Goal: Information Seeking & Learning: Learn about a topic

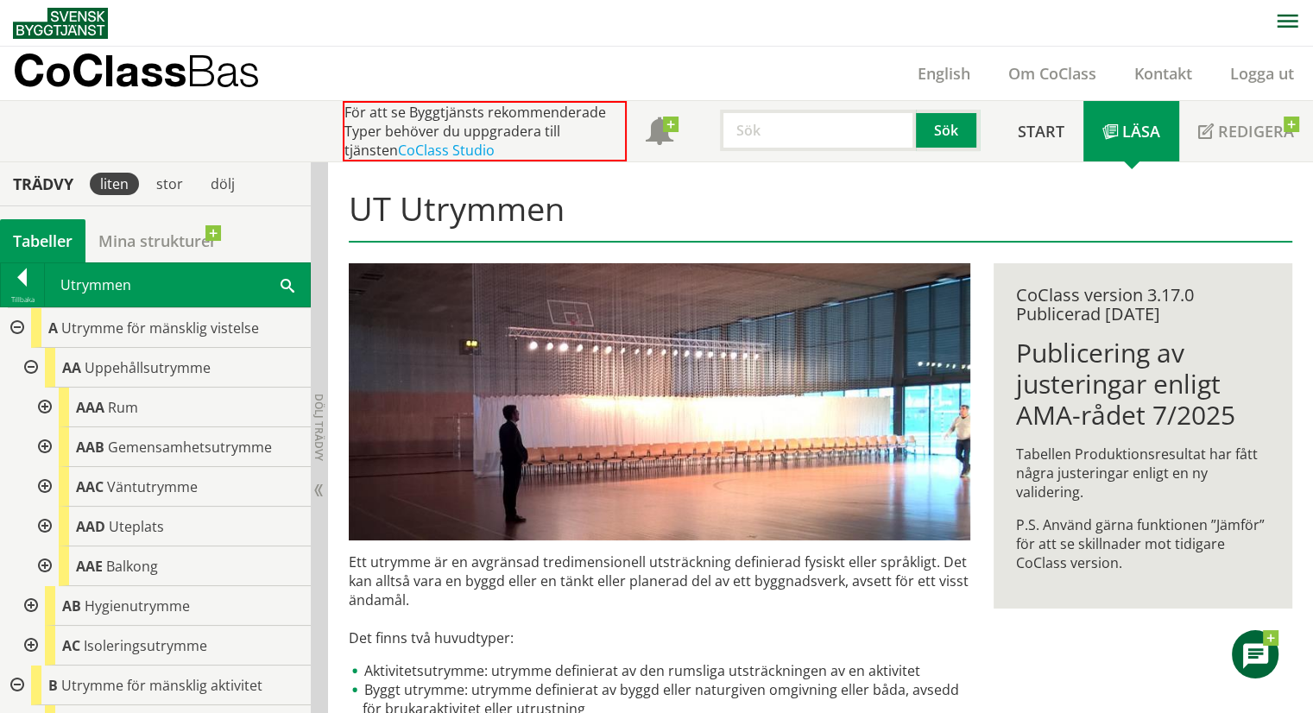
click at [31, 447] on div at bounding box center [43, 447] width 31 height 40
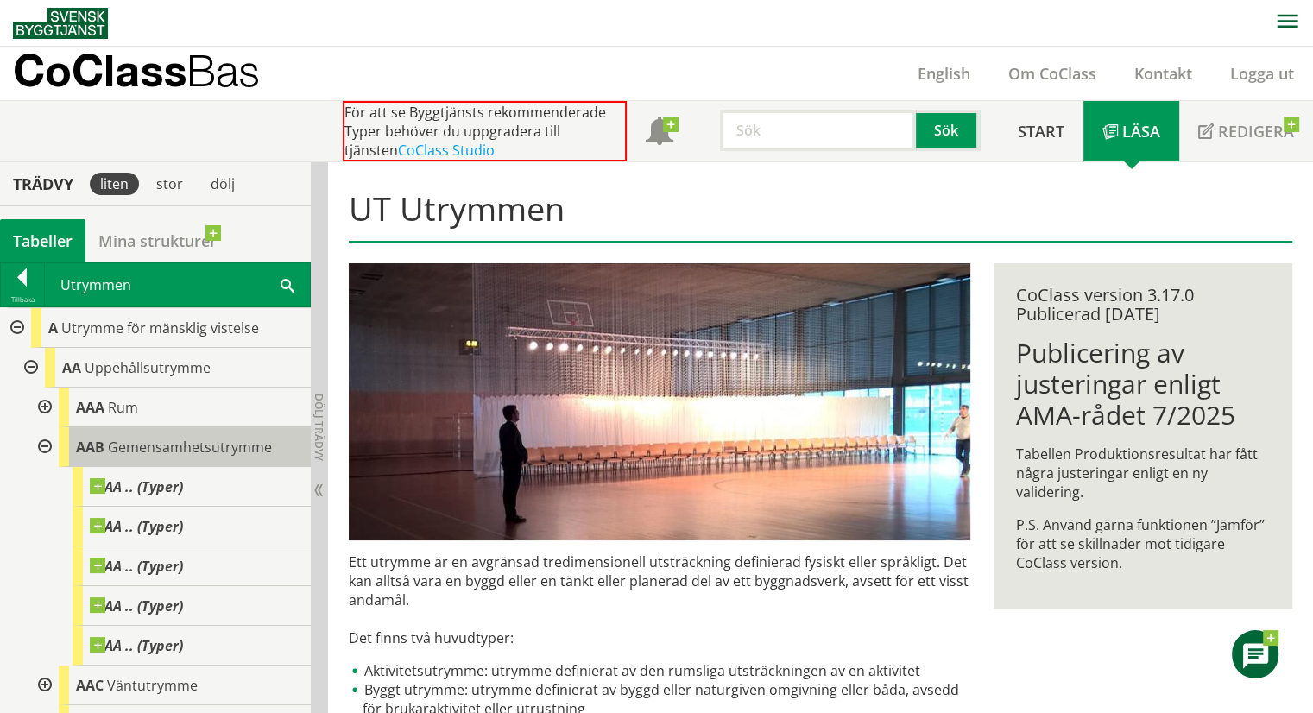
click at [131, 448] on span "Gemensamhetsutrymme" at bounding box center [190, 447] width 164 height 19
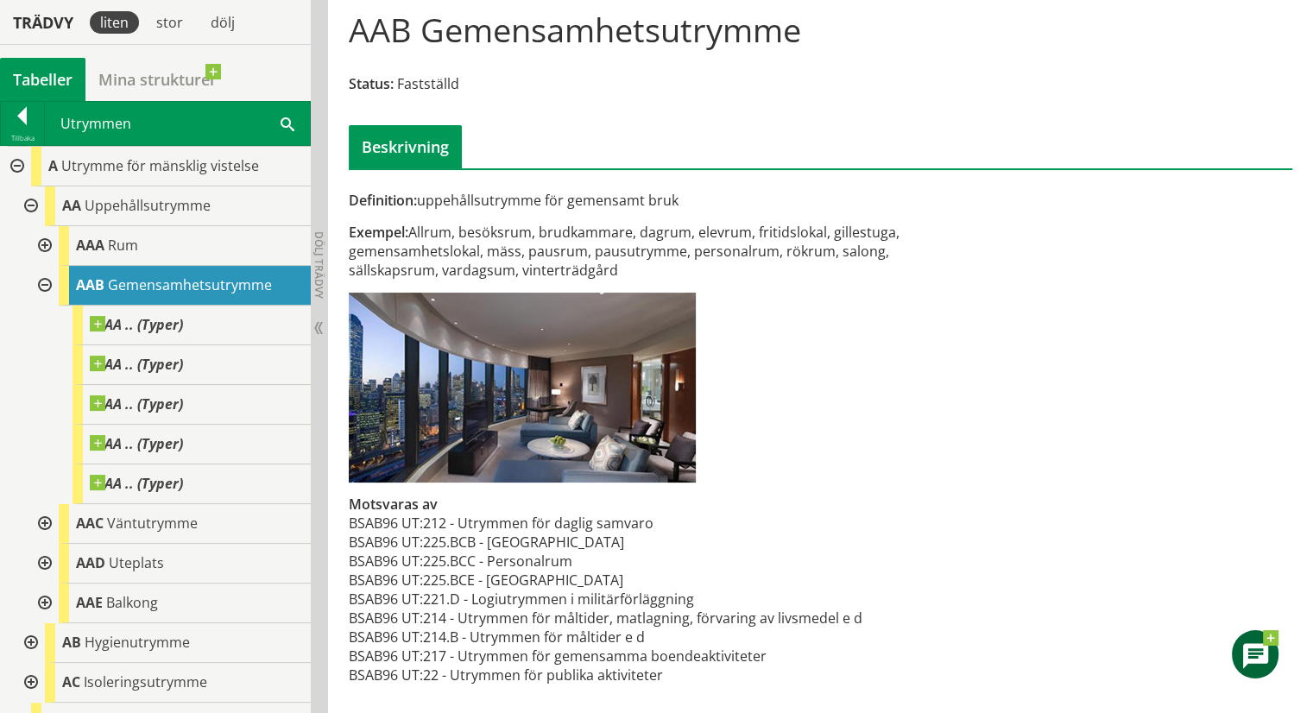
click at [44, 516] on div at bounding box center [43, 524] width 31 height 40
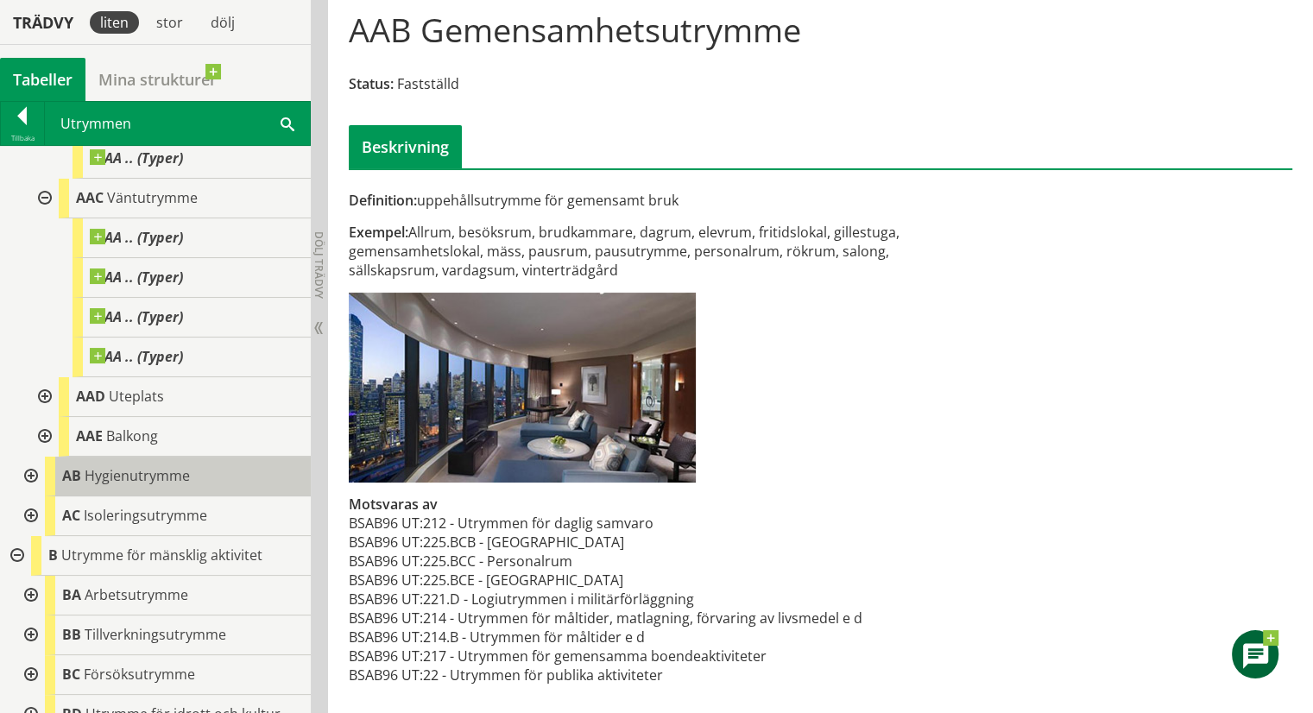
scroll to position [432, 0]
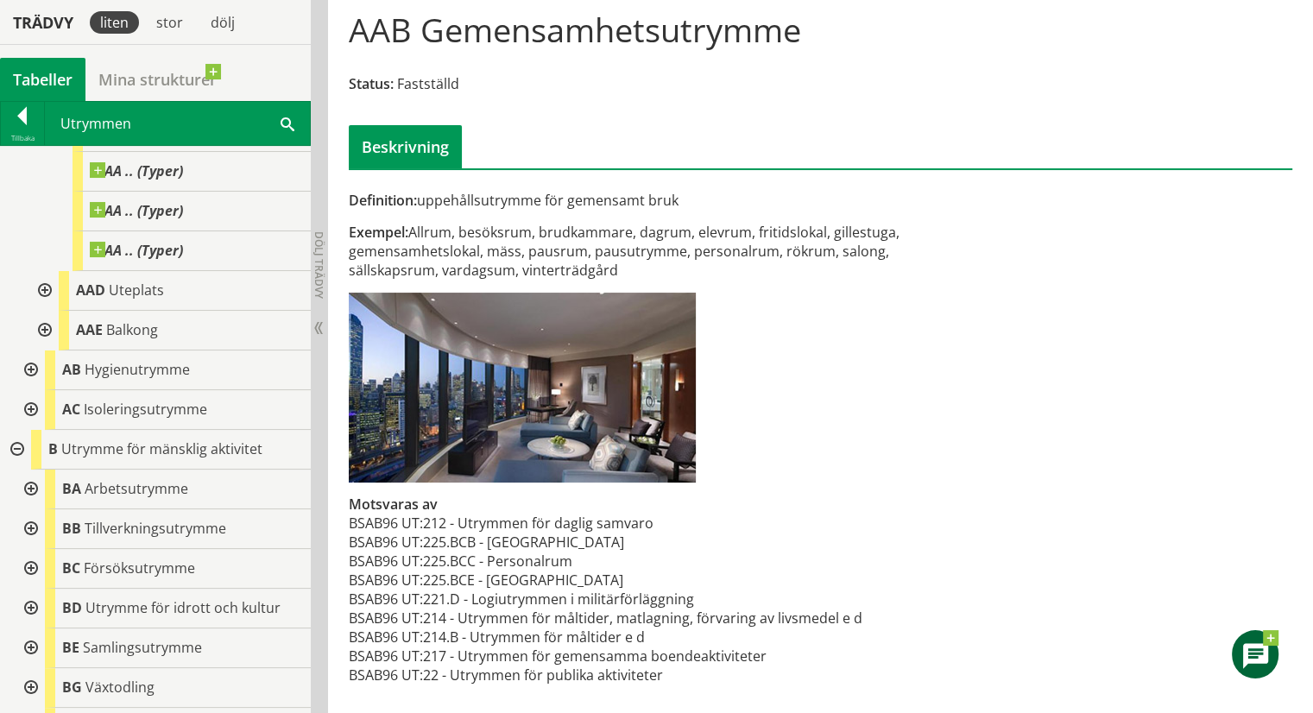
click at [31, 490] on div at bounding box center [29, 490] width 31 height 40
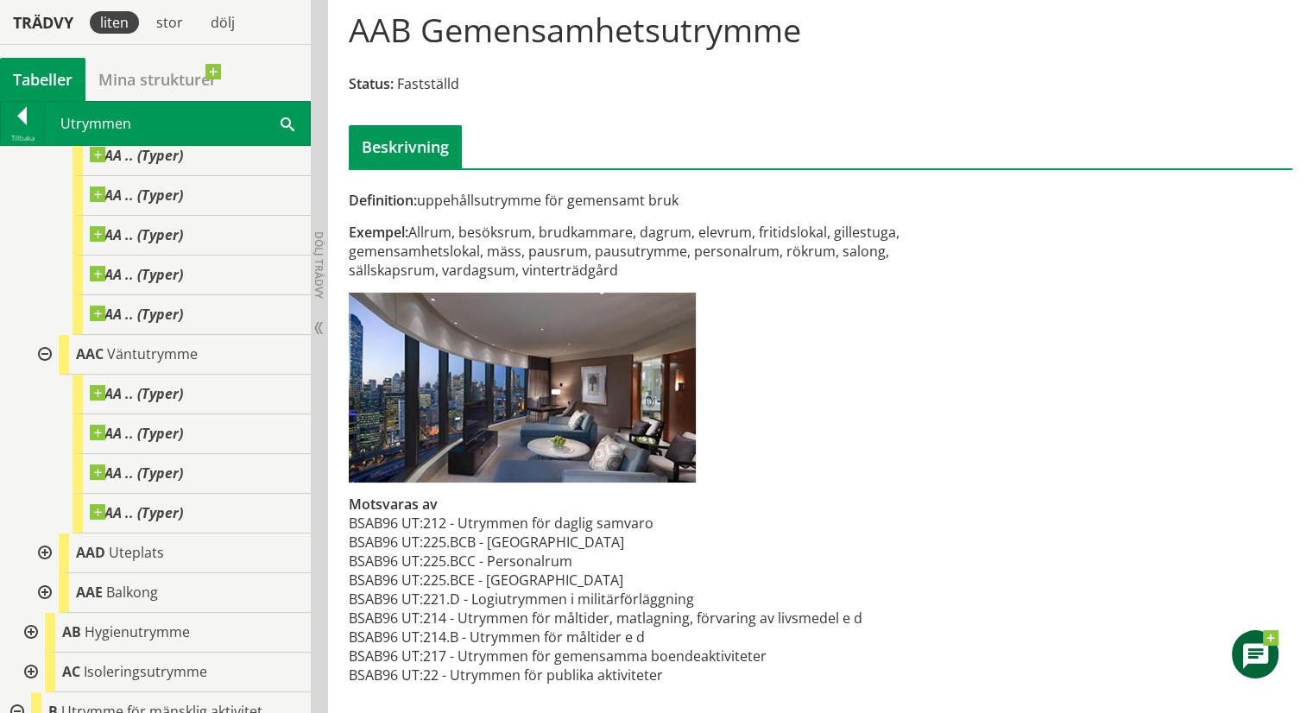
scroll to position [0, 0]
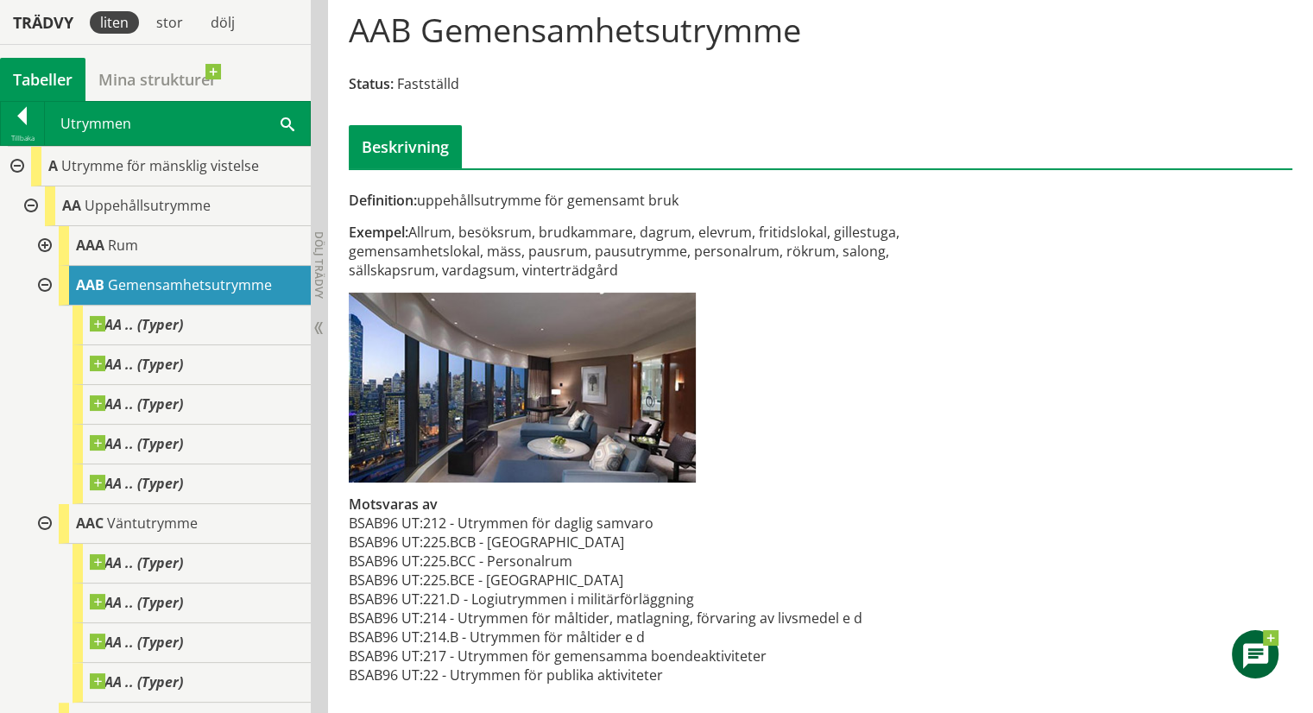
click at [43, 242] on div at bounding box center [43, 246] width 31 height 40
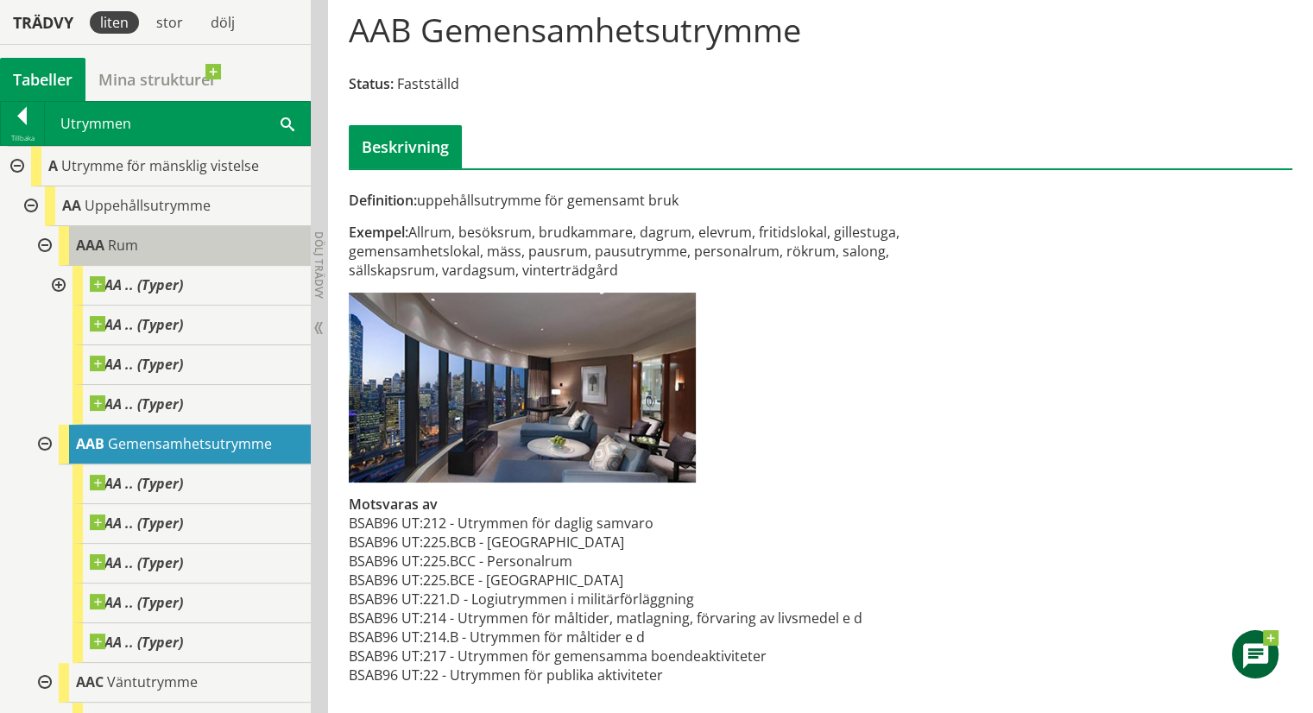
click at [116, 239] on span "Rum" at bounding box center [123, 245] width 30 height 19
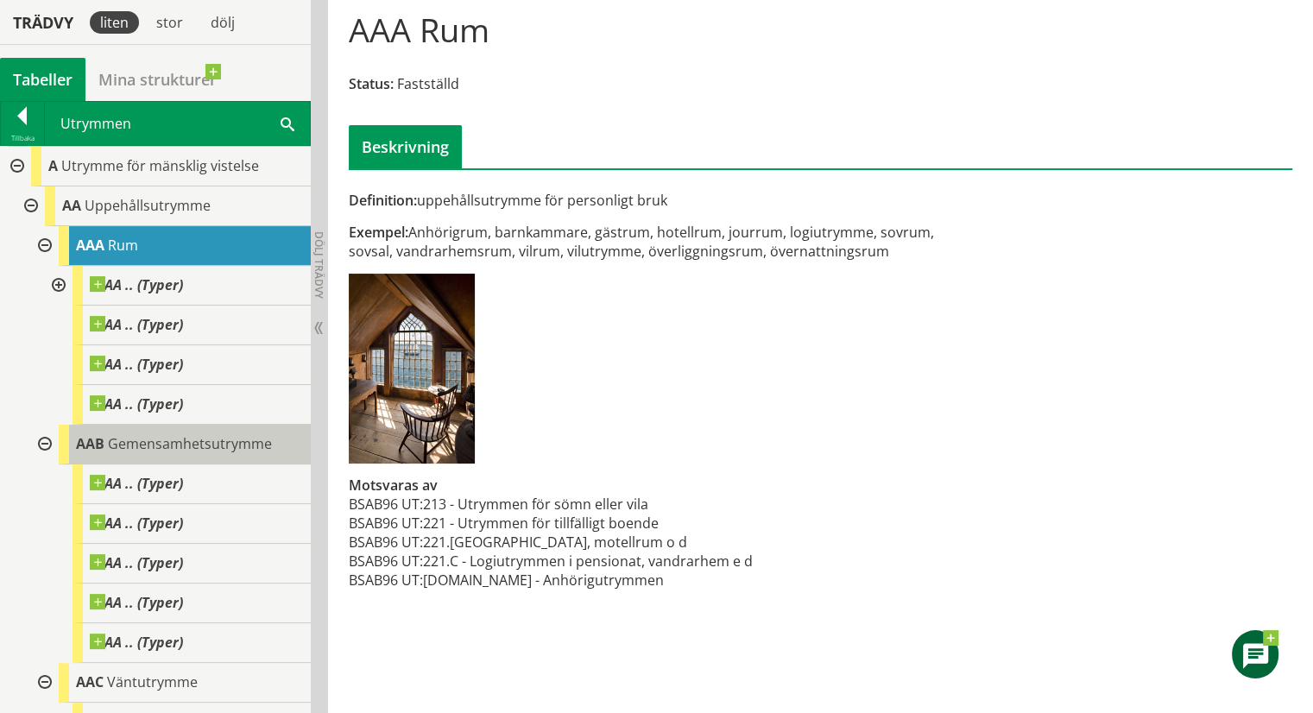
click at [104, 436] on div "AAB Gemensamhetsutrymme" at bounding box center [185, 445] width 252 height 40
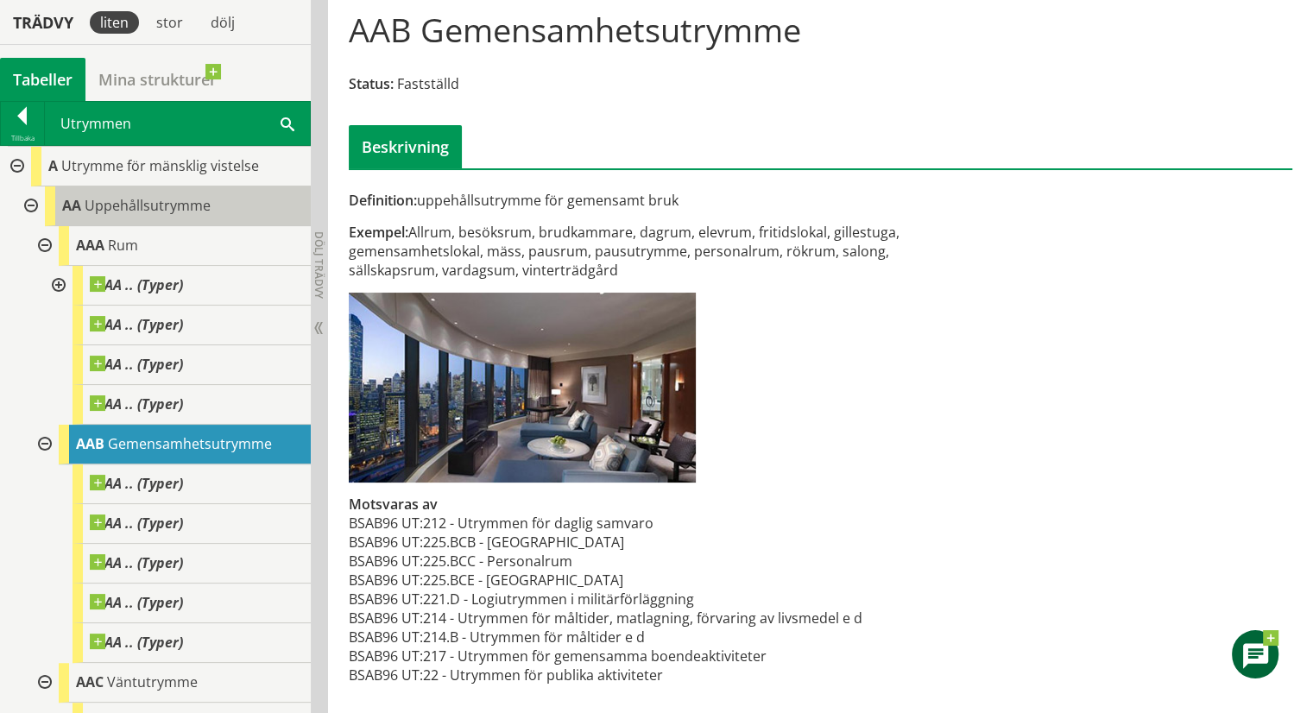
click at [111, 212] on span "Uppehållsutrymme" at bounding box center [148, 205] width 126 height 19
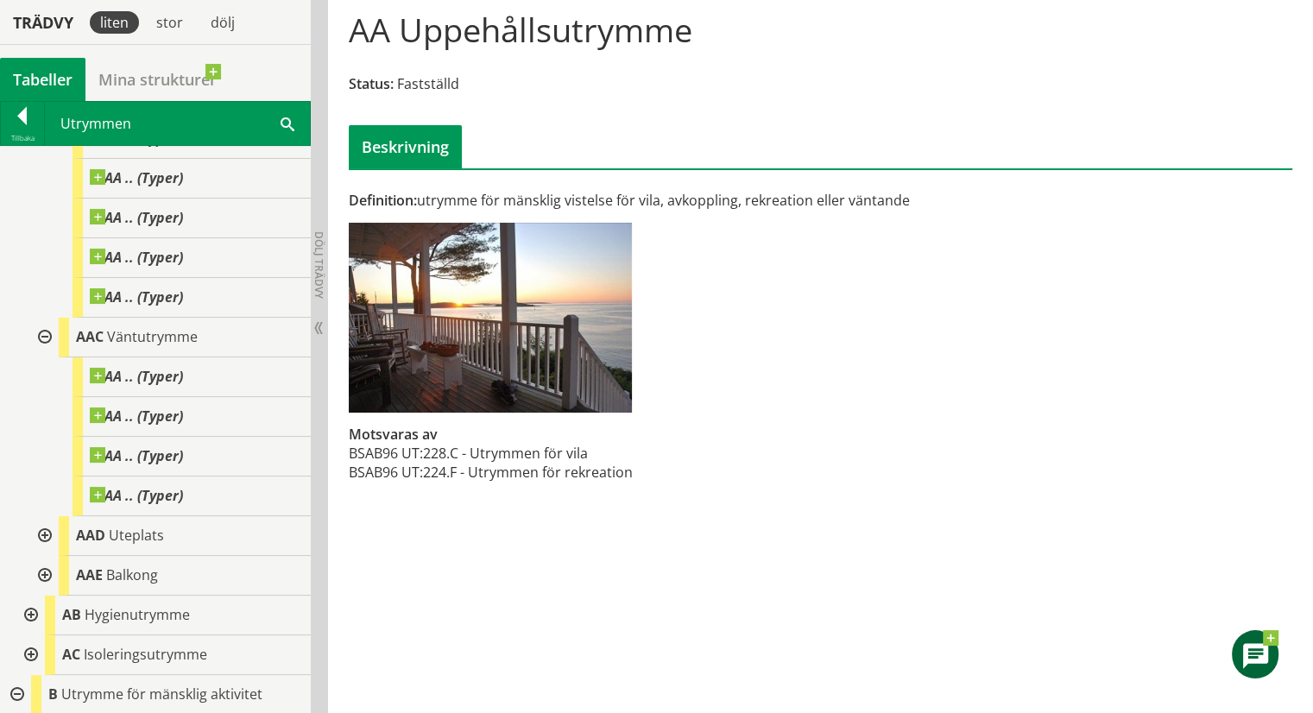
scroll to position [173, 0]
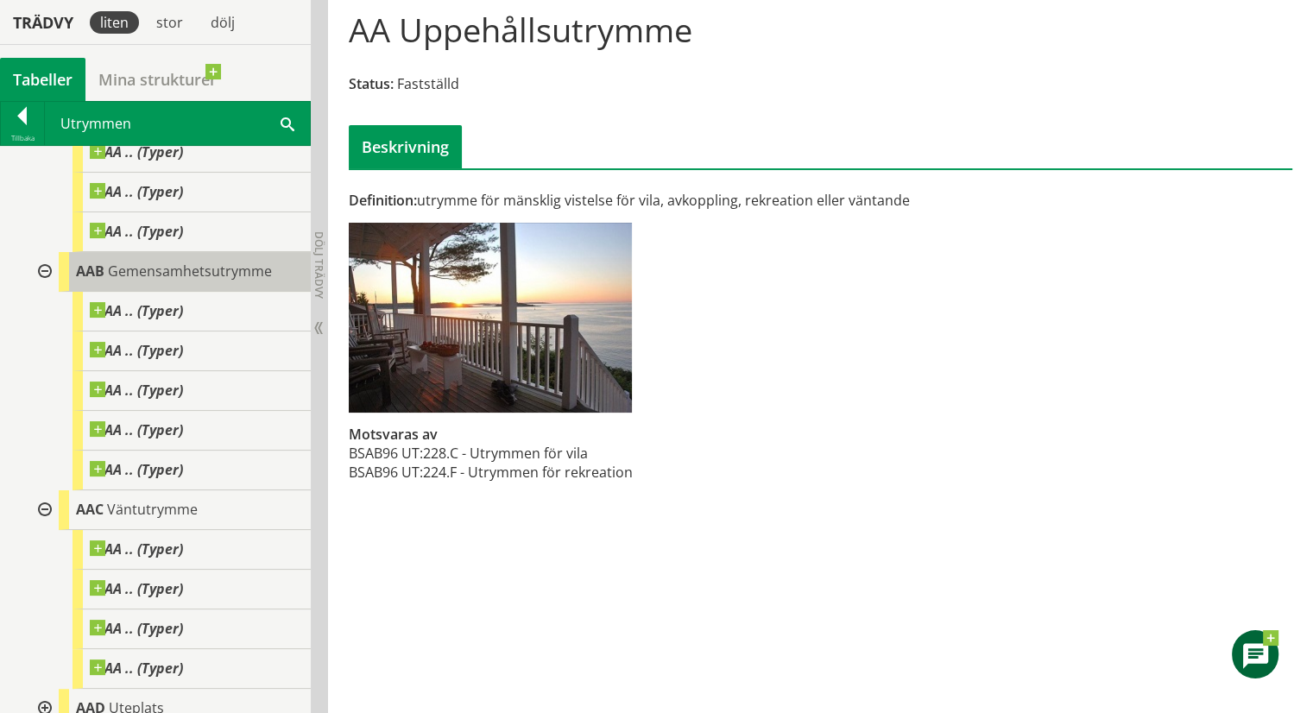
click at [108, 274] on span "Gemensamhetsutrymme" at bounding box center [190, 271] width 164 height 19
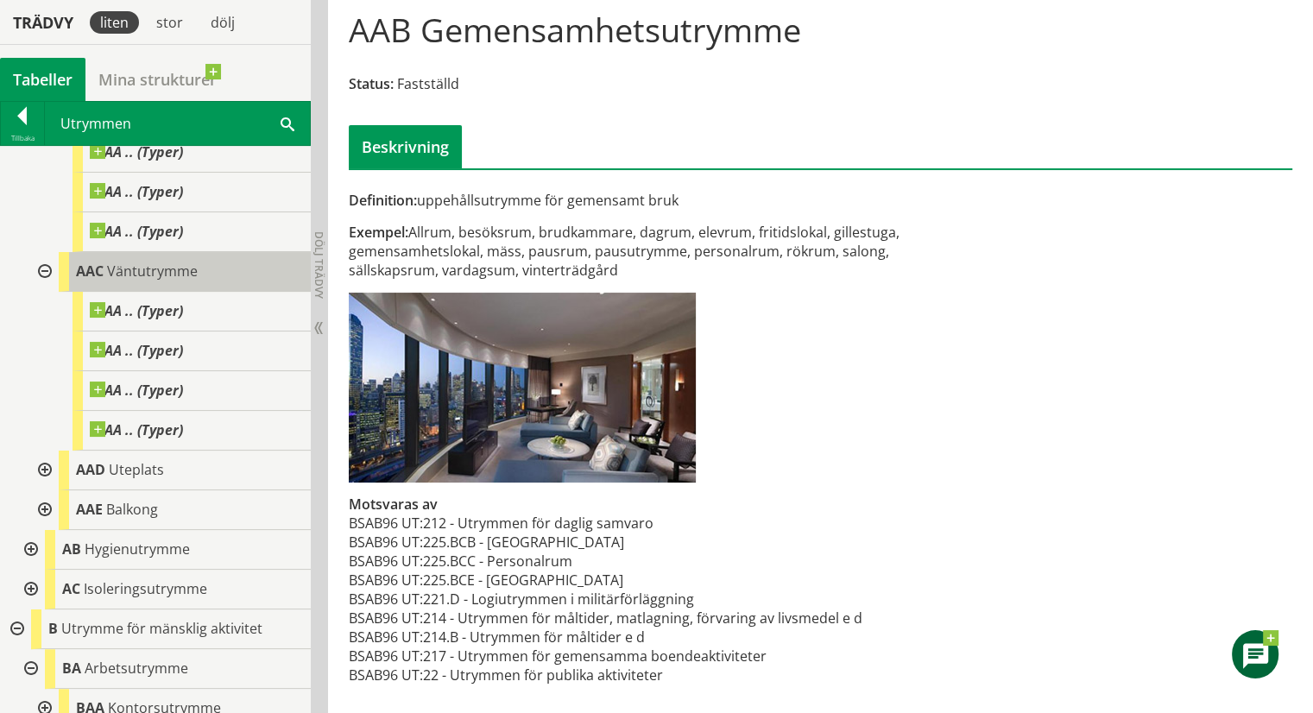
scroll to position [518, 0]
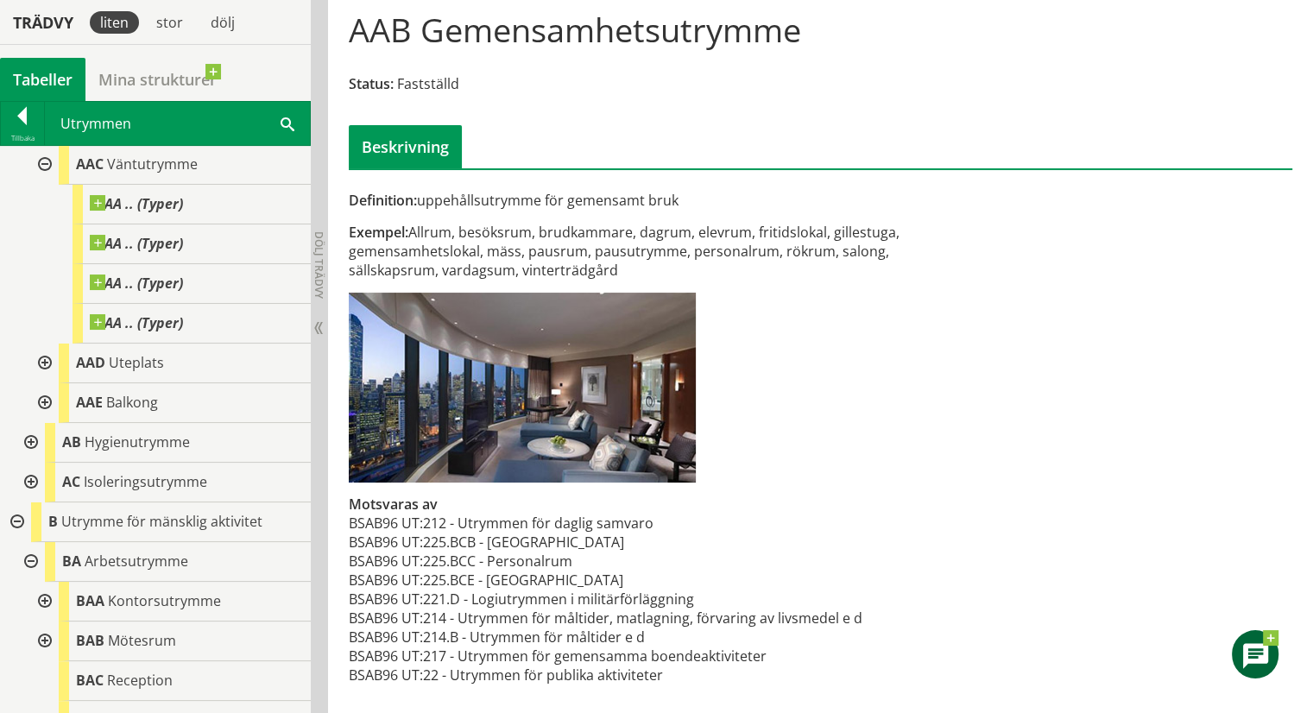
click at [43, 355] on div at bounding box center [43, 364] width 31 height 40
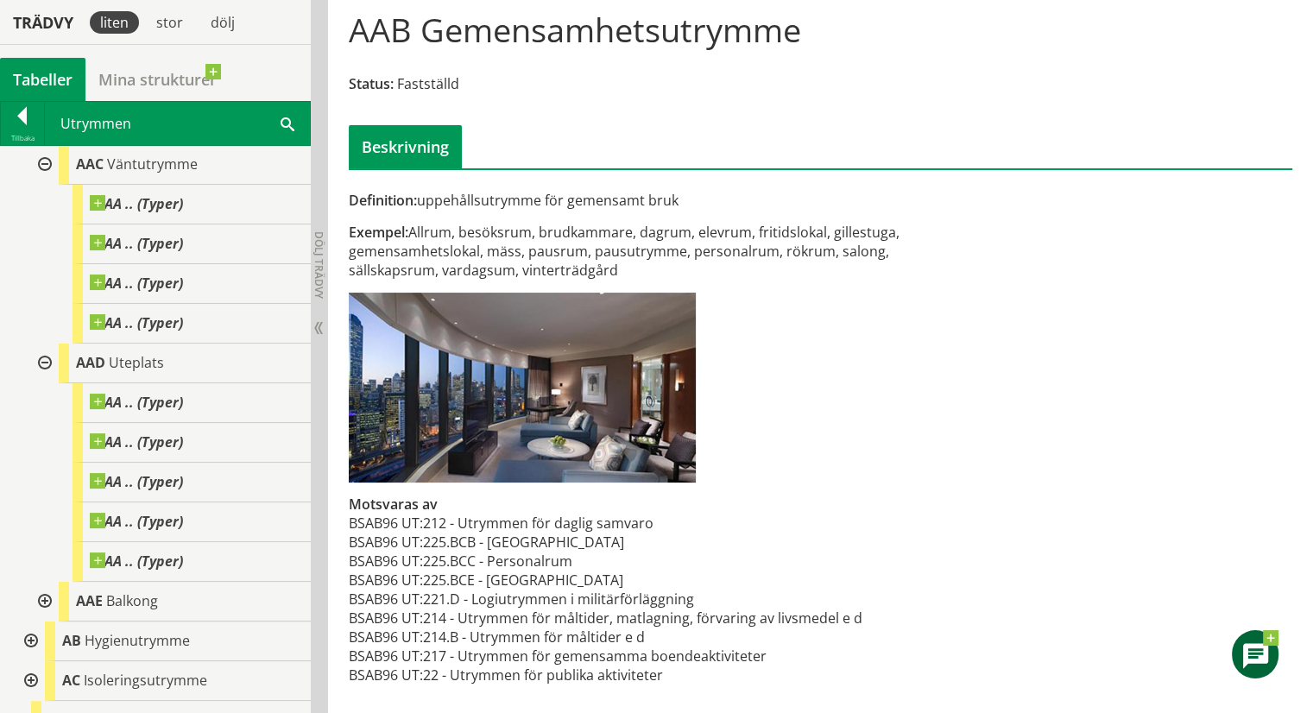
click at [44, 361] on div at bounding box center [43, 364] width 31 height 40
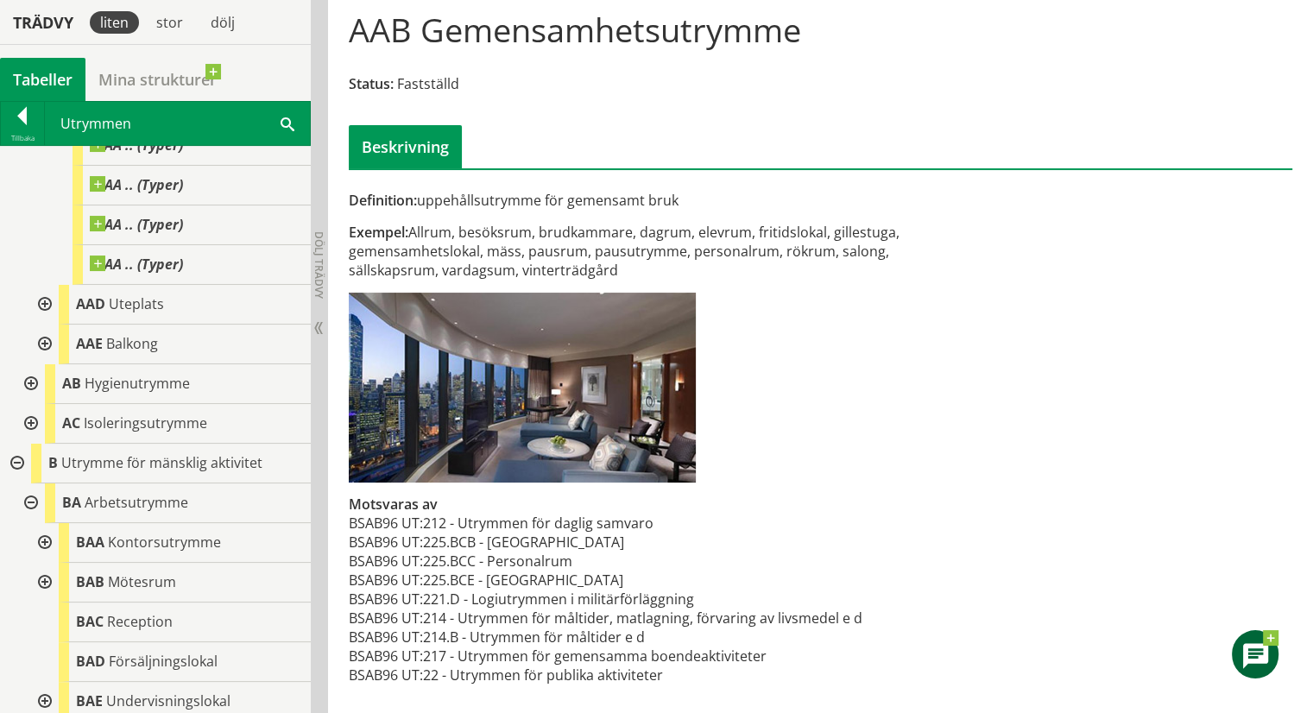
scroll to position [604, 0]
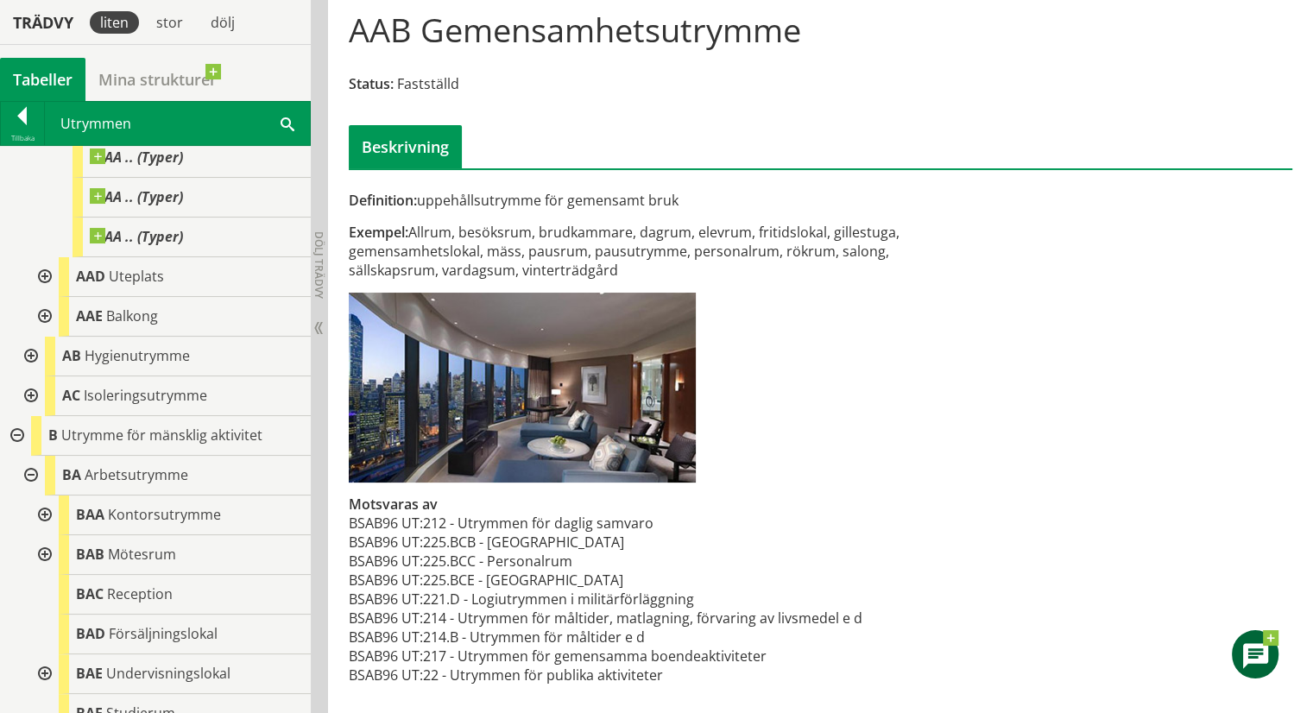
click at [28, 352] on div at bounding box center [29, 357] width 31 height 40
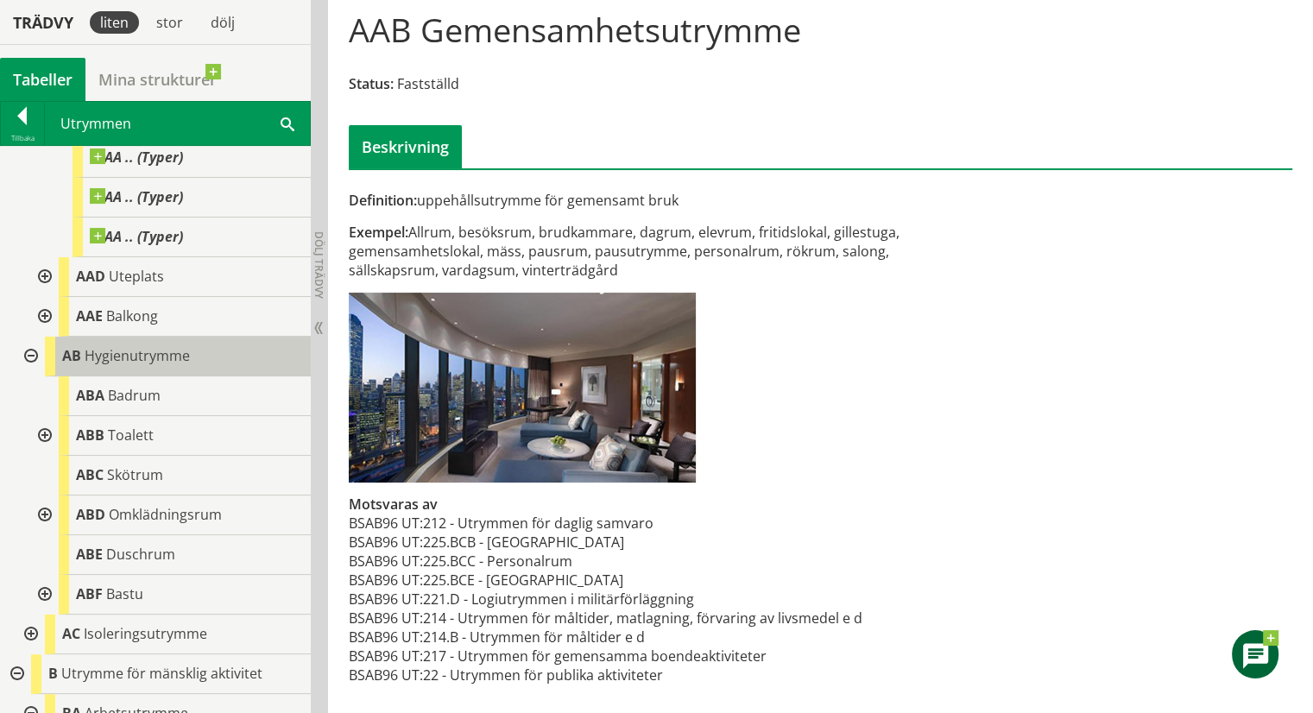
click at [75, 361] on span "AB" at bounding box center [71, 355] width 19 height 19
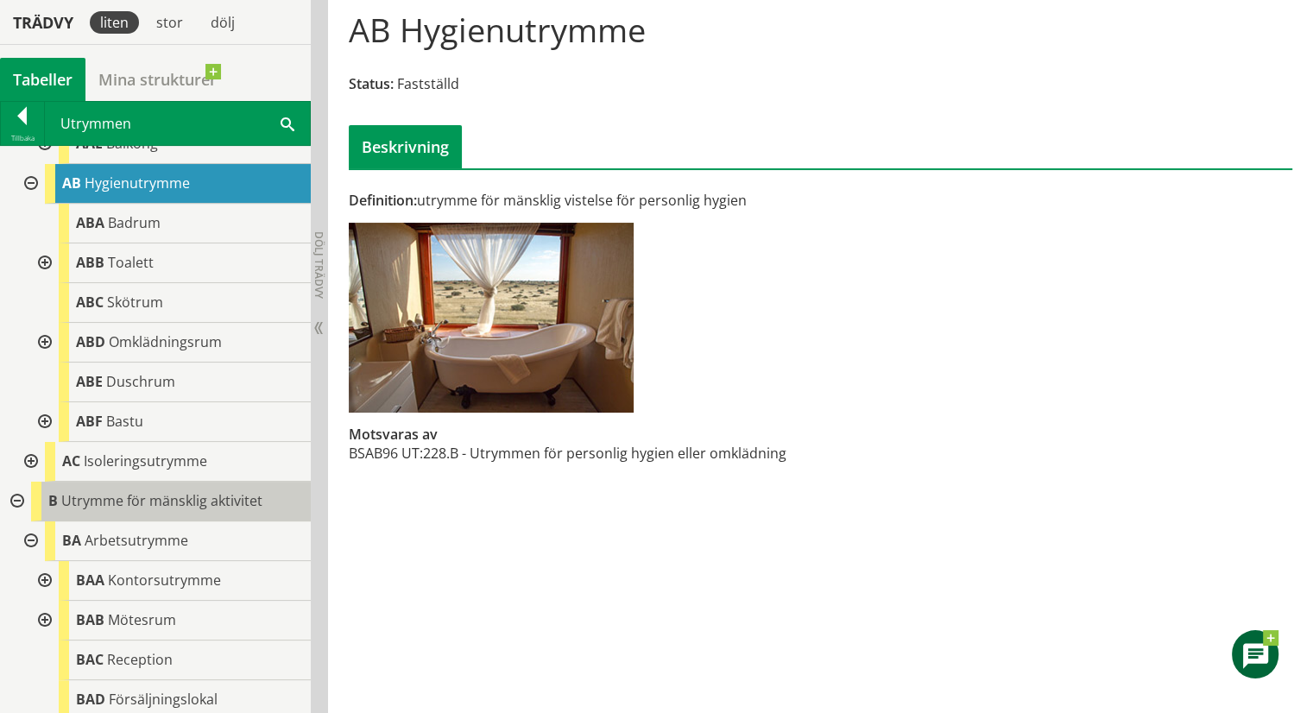
scroll to position [863, 0]
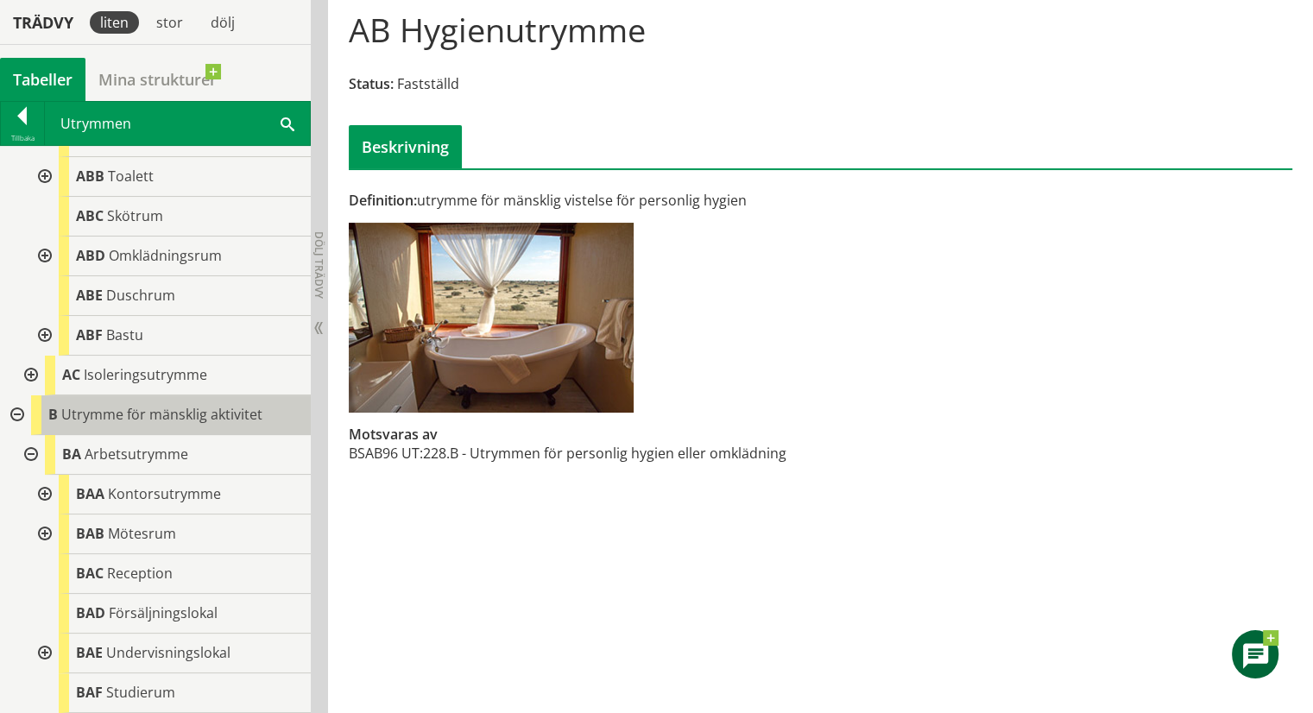
click at [100, 419] on span "Utrymme för mänsklig aktivitet" at bounding box center [161, 414] width 201 height 19
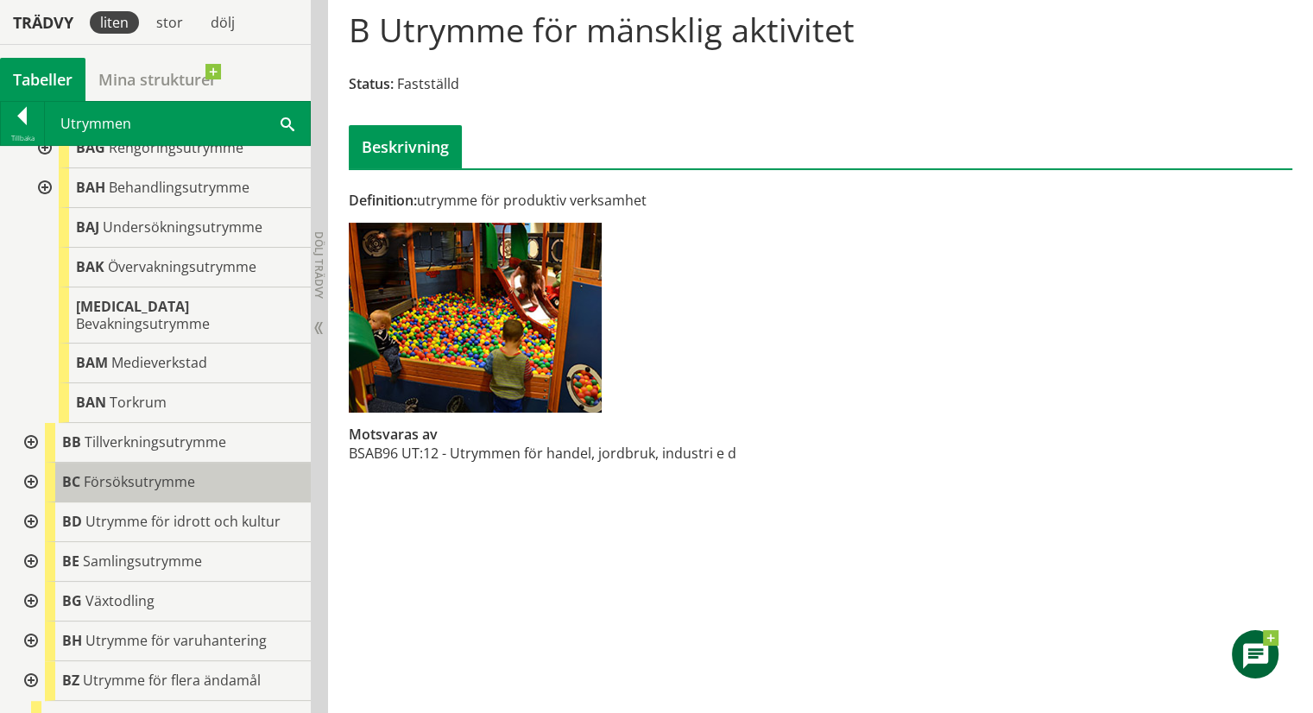
scroll to position [1468, 0]
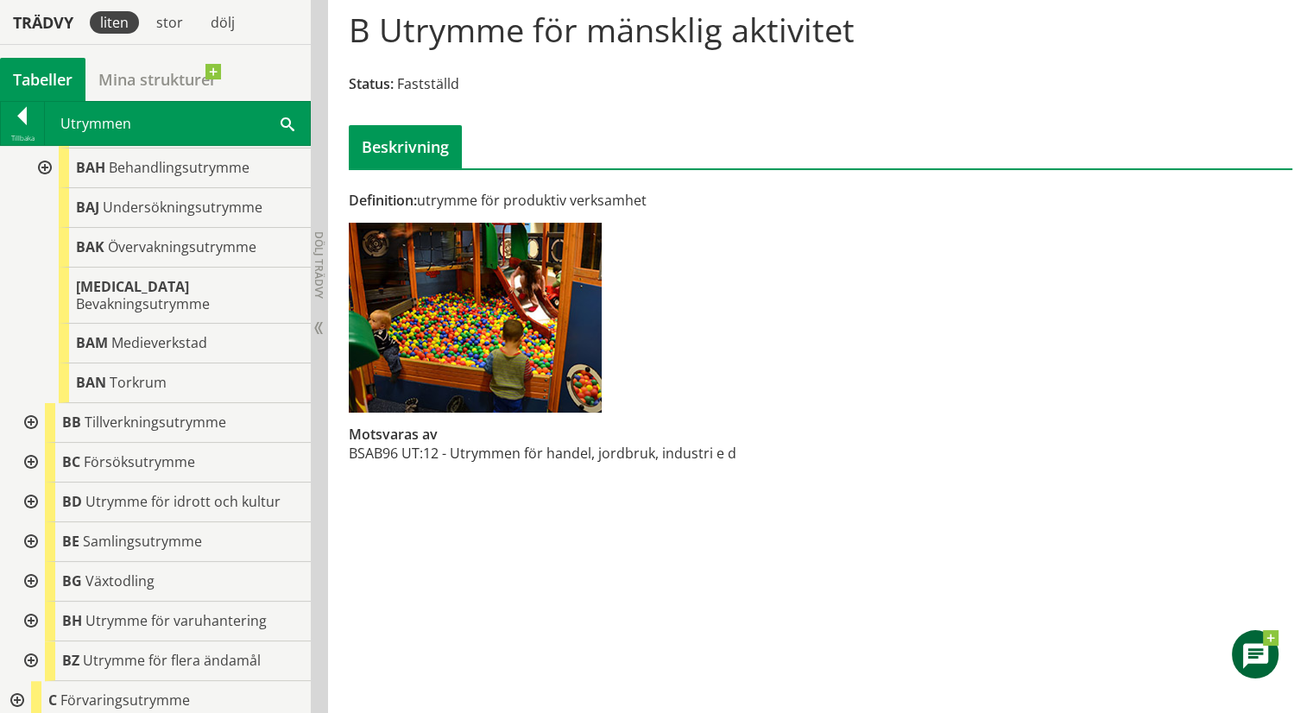
click at [28, 403] on div at bounding box center [29, 423] width 31 height 40
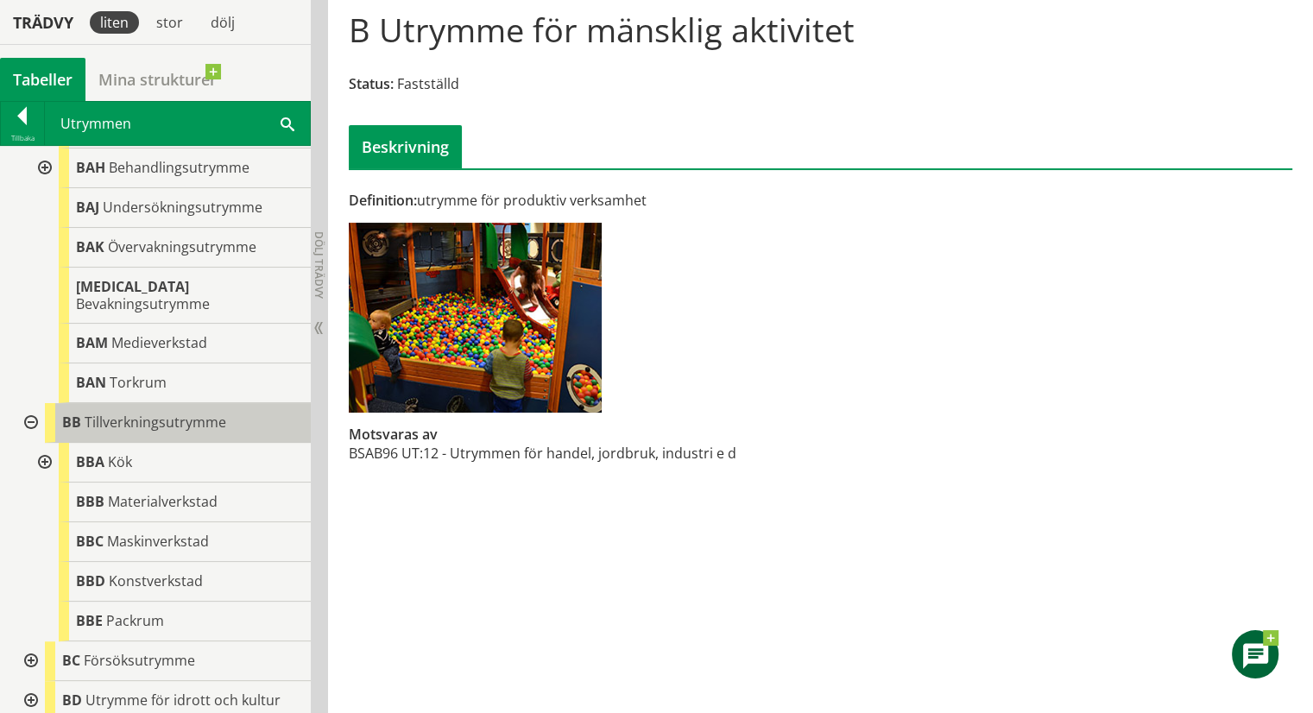
click at [100, 413] on span "Tillverkningsutrymme" at bounding box center [156, 422] width 142 height 19
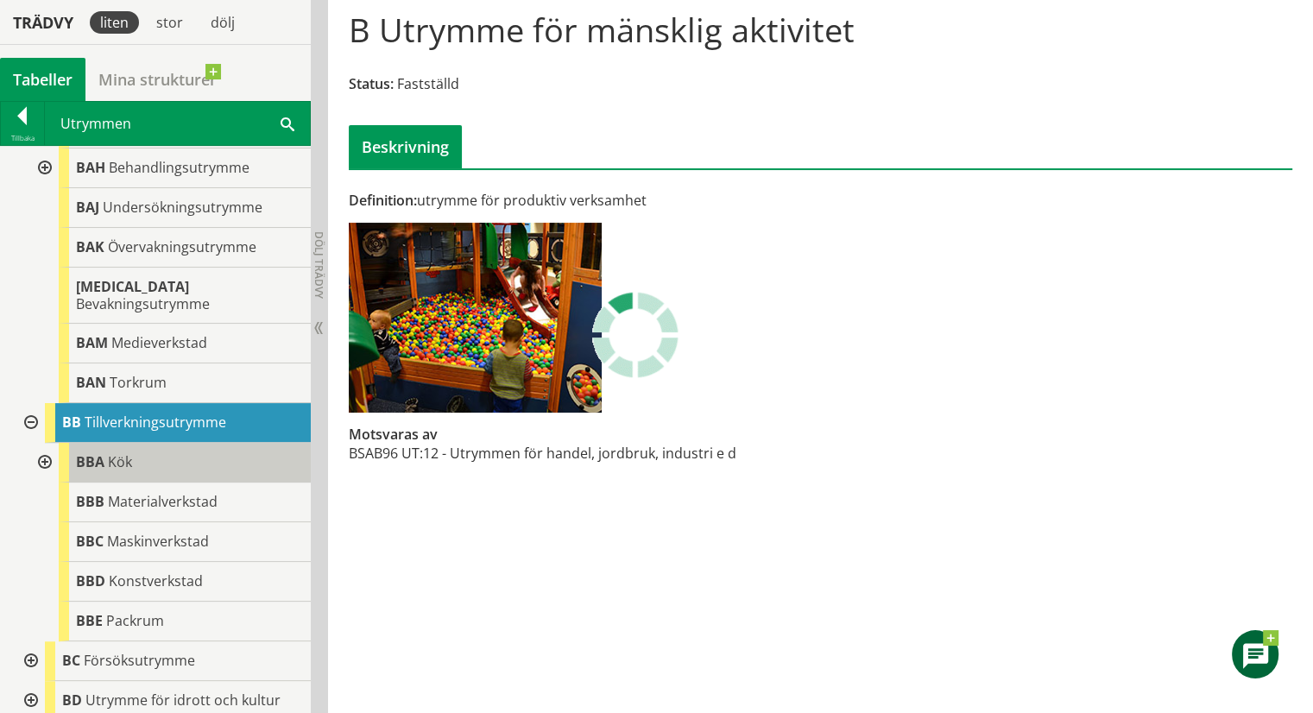
click at [119, 452] on span "Kök" at bounding box center [120, 461] width 24 height 19
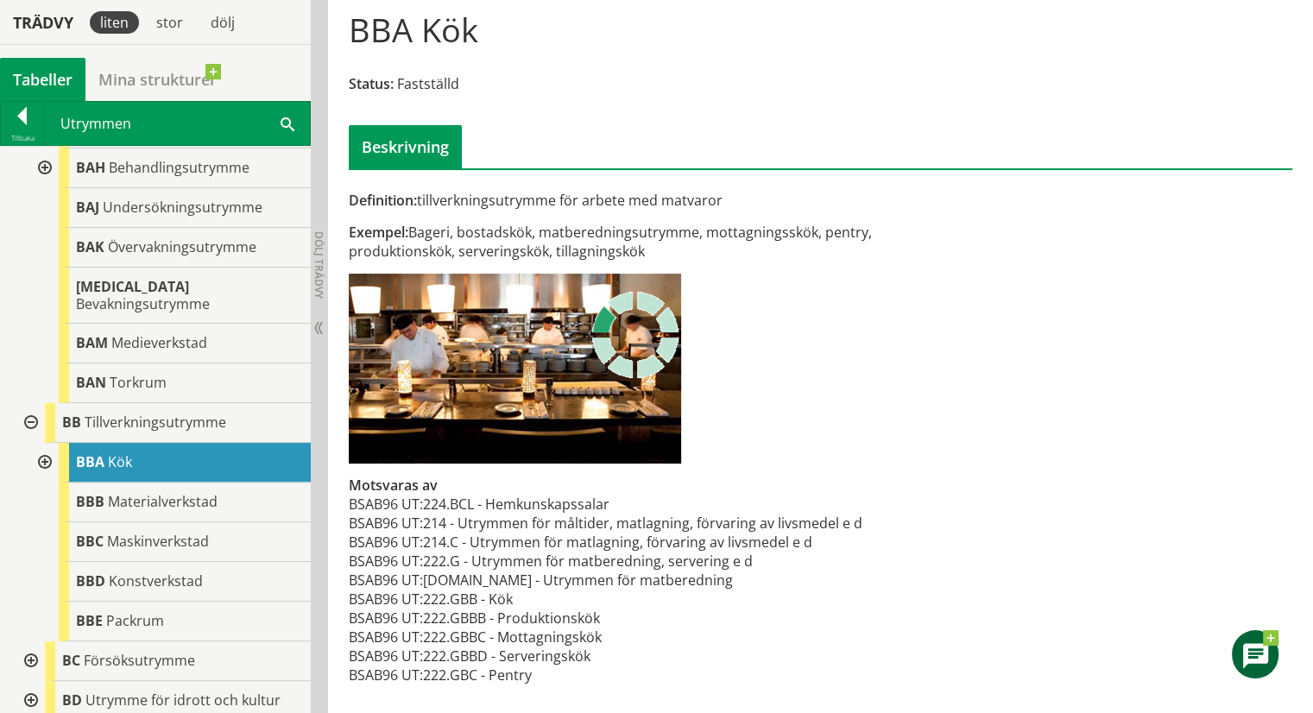
click at [832, 373] on div "Definition: tillverkningsutrymme för arbete med matvaror Exempel: Bageri, bosta…" at bounding box center [659, 447] width 645 height 513
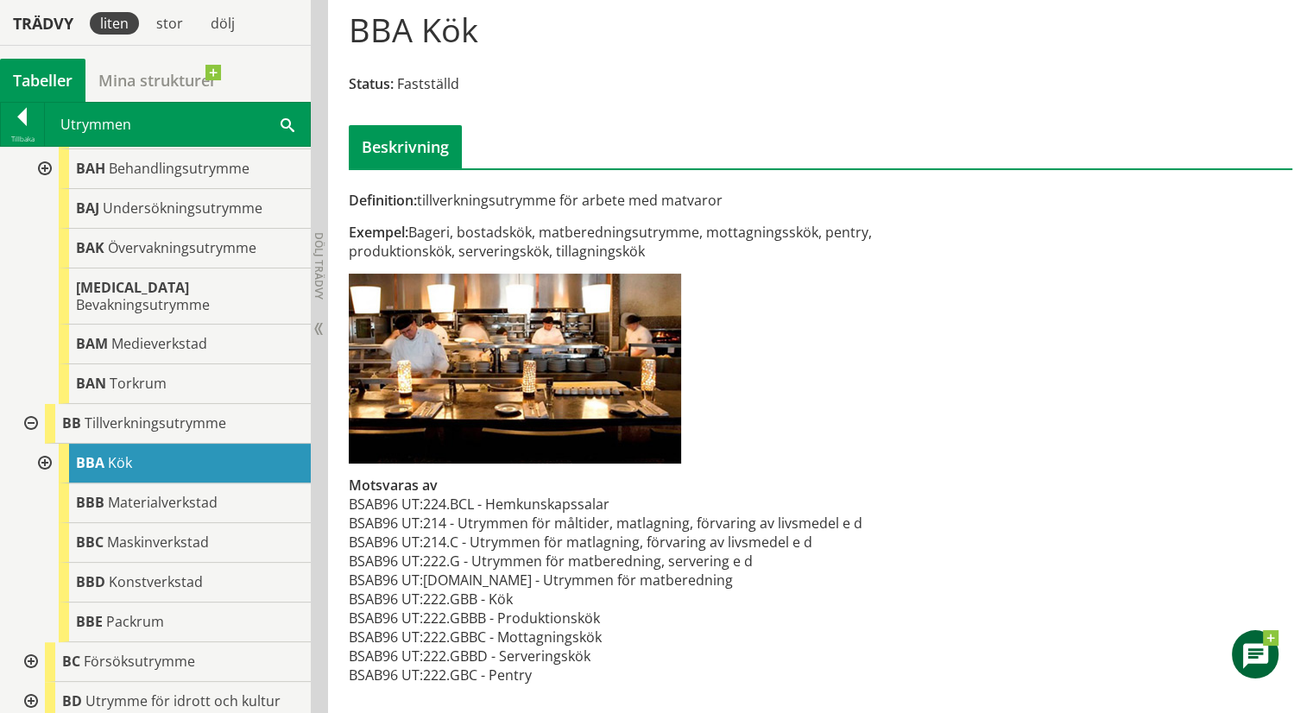
scroll to position [180, 0]
